Goal: Transaction & Acquisition: Purchase product/service

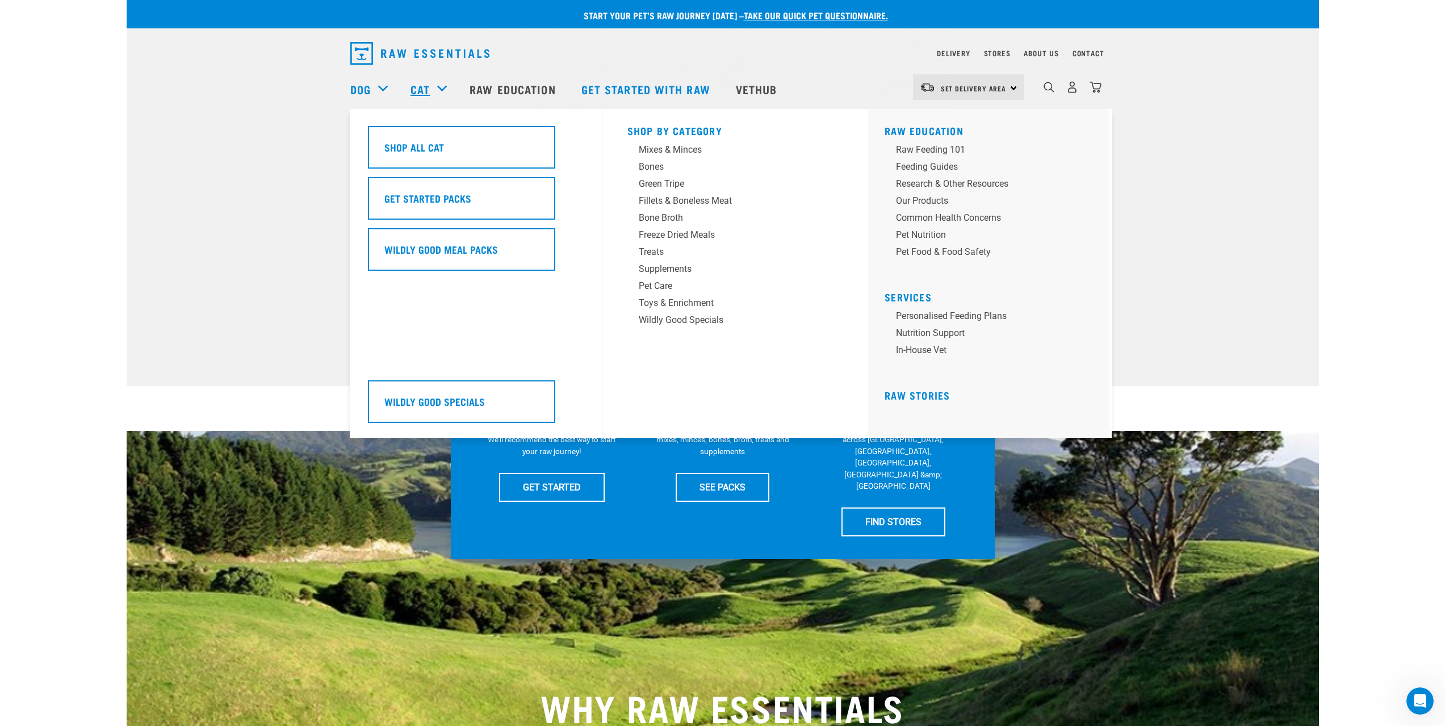
click at [430, 86] on div "Cat" at bounding box center [435, 88] width 48 height 45
click at [426, 87] on link "Cat" at bounding box center [420, 89] width 19 height 17
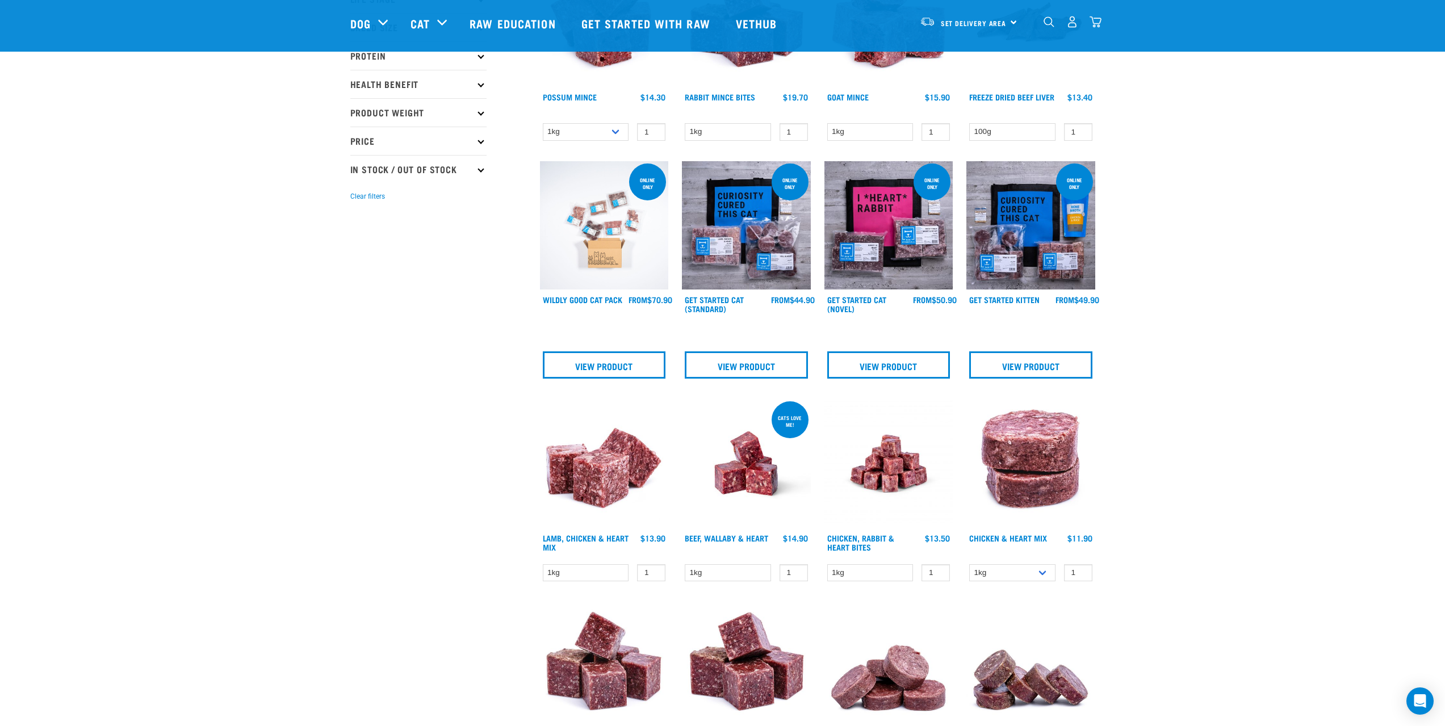
scroll to position [227, 0]
